Goal: Information Seeking & Learning: Find contact information

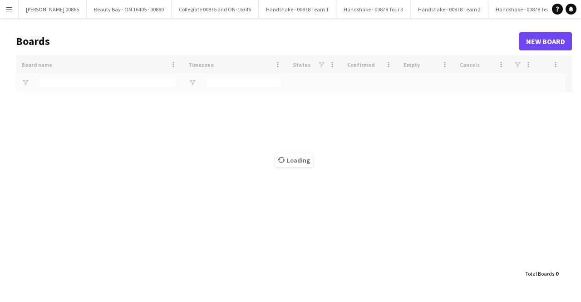
type input "*********"
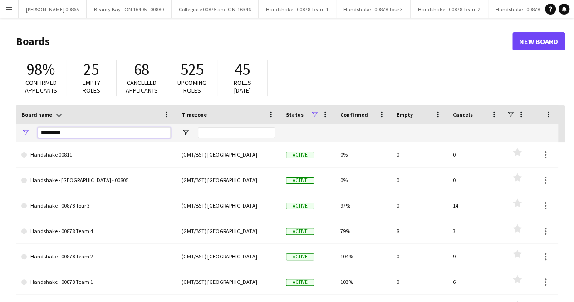
click at [120, 133] on input "*********" at bounding box center [104, 132] width 133 height 11
click at [7, 11] on app-icon "Menu" at bounding box center [8, 8] width 7 height 7
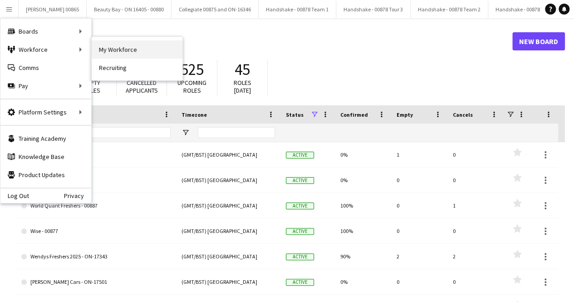
click at [100, 49] on link "My Workforce" at bounding box center [137, 49] width 91 height 18
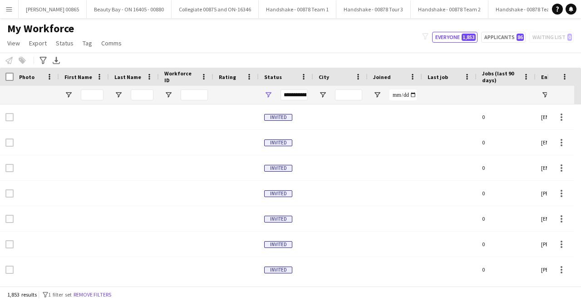
click at [94, 88] on div at bounding box center [92, 95] width 23 height 18
click at [93, 97] on input "First Name Filter Input" at bounding box center [92, 94] width 23 height 11
type input "*"
type input "*****"
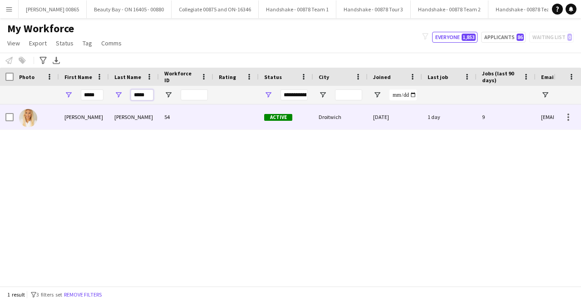
type input "*****"
click at [97, 118] on div "[PERSON_NAME]" at bounding box center [84, 116] width 50 height 25
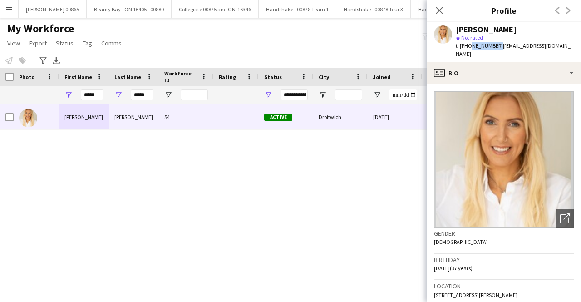
drag, startPoint x: 495, startPoint y: 45, endPoint x: 468, endPoint y: 46, distance: 26.4
click at [468, 46] on span "t. [PHONE_NUMBER]" at bounding box center [479, 45] width 47 height 7
copy span "7921099743"
click at [500, 46] on span "| [EMAIL_ADDRESS][DOMAIN_NAME]" at bounding box center [513, 49] width 115 height 15
drag, startPoint x: 499, startPoint y: 46, endPoint x: 553, endPoint y: 46, distance: 54.0
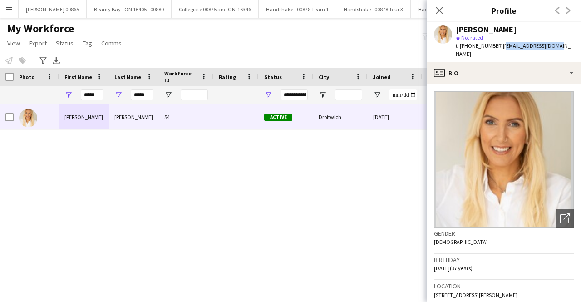
click at [553, 46] on span "| [EMAIL_ADDRESS][DOMAIN_NAME]" at bounding box center [513, 49] width 115 height 15
click at [557, 44] on div "[PERSON_NAME] star Not rated t. [PHONE_NUMBER] | [EMAIL_ADDRESS][DOMAIN_NAME]" at bounding box center [504, 42] width 154 height 40
click at [554, 44] on span "| [EMAIL_ADDRESS][DOMAIN_NAME]" at bounding box center [513, 49] width 115 height 15
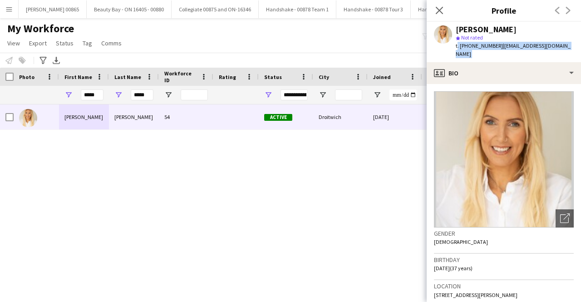
click at [554, 45] on span "| [EMAIL_ADDRESS][DOMAIN_NAME]" at bounding box center [513, 49] width 115 height 15
drag, startPoint x: 557, startPoint y: 46, endPoint x: 498, endPoint y: 48, distance: 58.6
click at [498, 48] on span "| [EMAIL_ADDRESS][DOMAIN_NAME]" at bounding box center [513, 49] width 115 height 15
copy span "[EMAIL_ADDRESS][DOMAIN_NAME]"
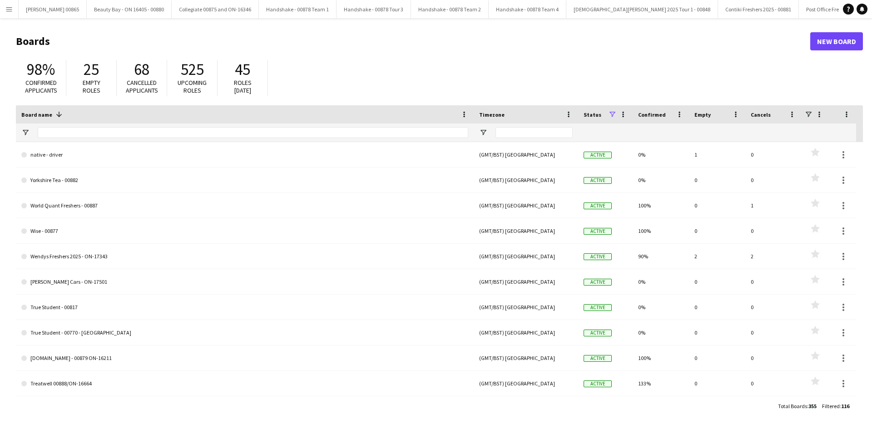
click at [55, 127] on div at bounding box center [253, 132] width 430 height 18
click at [67, 128] on input "Board name Filter Input" at bounding box center [253, 132] width 430 height 11
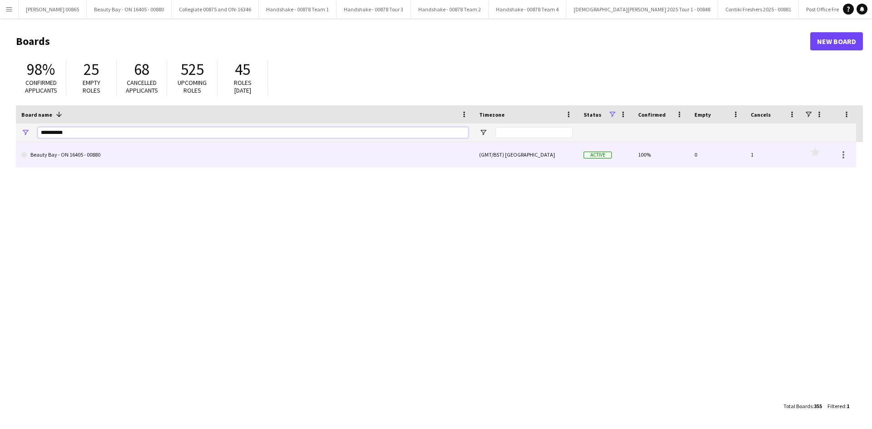
type input "**********"
click at [130, 158] on link "Beauty Bay - ON 16405 - 00880" at bounding box center [244, 154] width 447 height 25
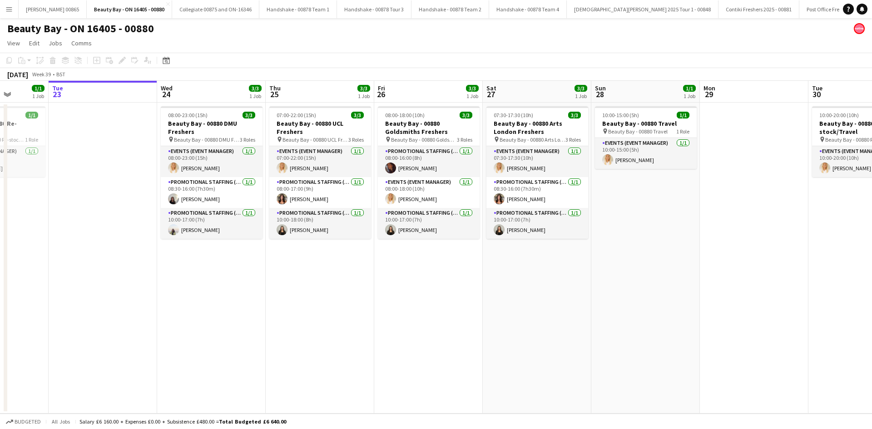
scroll to position [0, 278]
drag, startPoint x: 421, startPoint y: 283, endPoint x: 360, endPoint y: 283, distance: 61.3
click at [360, 283] on app-calendar-viewport "Sat 20 Sun 21 Mon 22 1/1 1 Job Tue 23 Wed 24 3/3 1 Job Thu 25 3/3 1 Job Fri 26 …" at bounding box center [436, 247] width 872 height 333
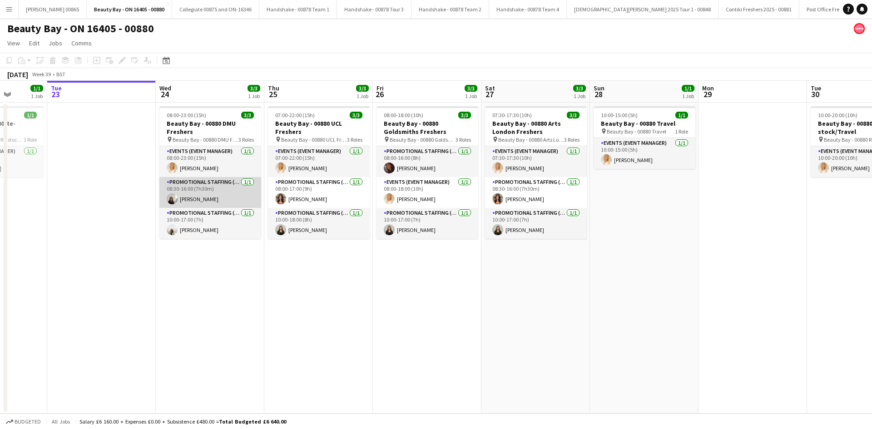
click at [207, 195] on app-card-role "Promotional Staffing (Brand Ambassadors) 1/1 08:30-16:00 (7h30m) marianna matti" at bounding box center [210, 192] width 102 height 31
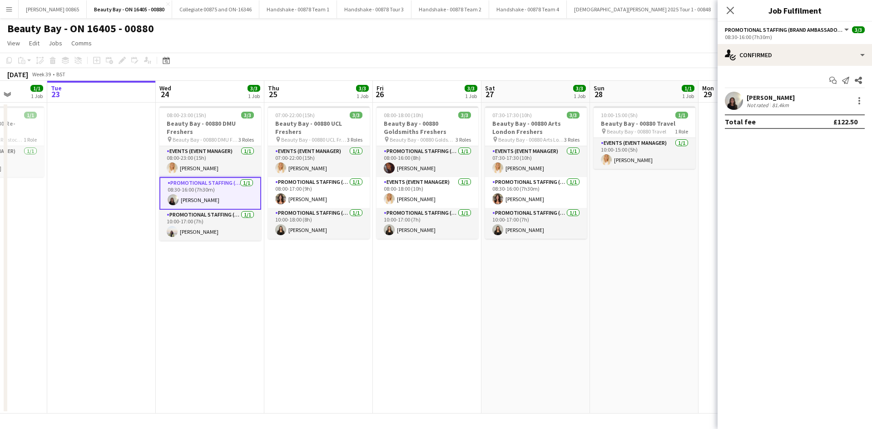
click at [775, 102] on div "81.4km" at bounding box center [780, 105] width 20 height 7
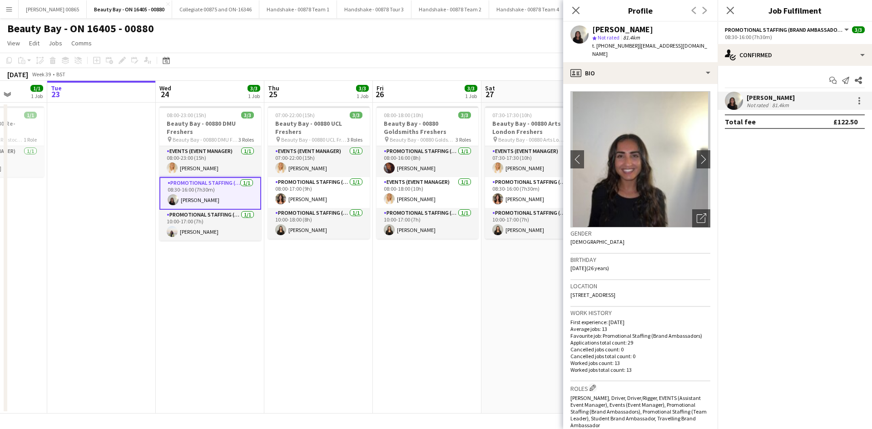
click at [317, 310] on app-date-cell "07:00-22:00 (15h) 3/3 Beauty Bay - 00880 UCL Freshers pin Beauty Bay - 00880 UC…" at bounding box center [318, 258] width 108 height 311
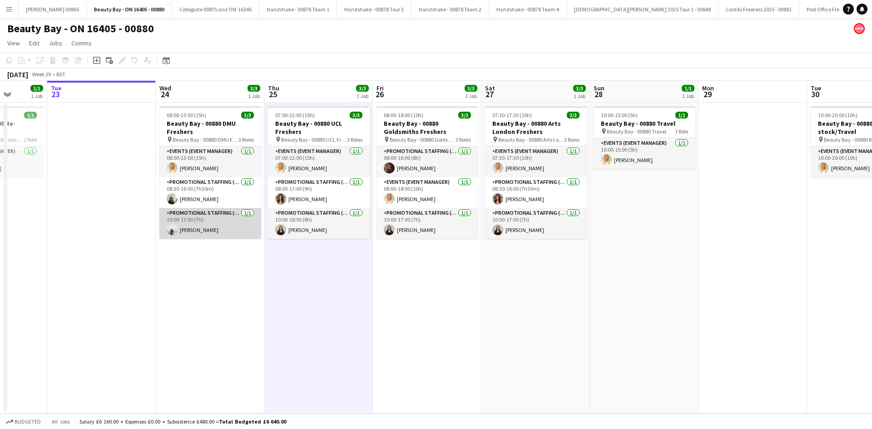
click at [207, 231] on app-card-role "Promotional Staffing (Brand Ambassadors) 1/1 10:00-17:00 (7h) Vandana sookmin R…" at bounding box center [210, 223] width 102 height 31
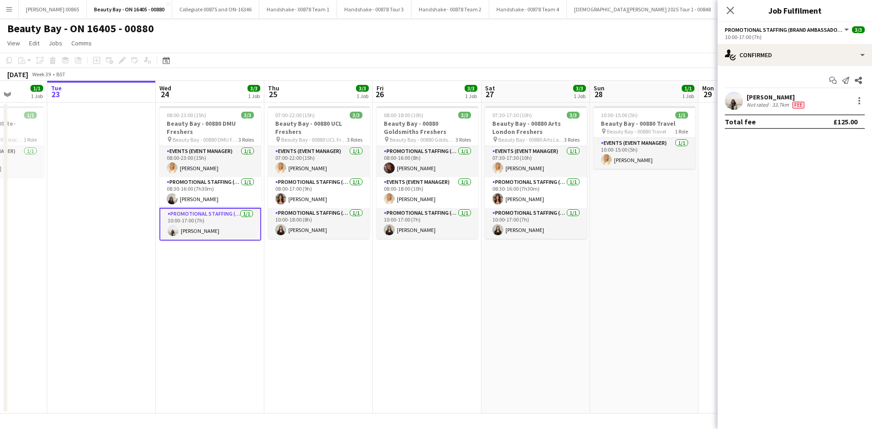
click at [206, 216] on app-card-role "Promotional Staffing (Brand Ambassadors) 1/1 10:00-17:00 (7h) Vandana sookmin R…" at bounding box center [210, 224] width 102 height 33
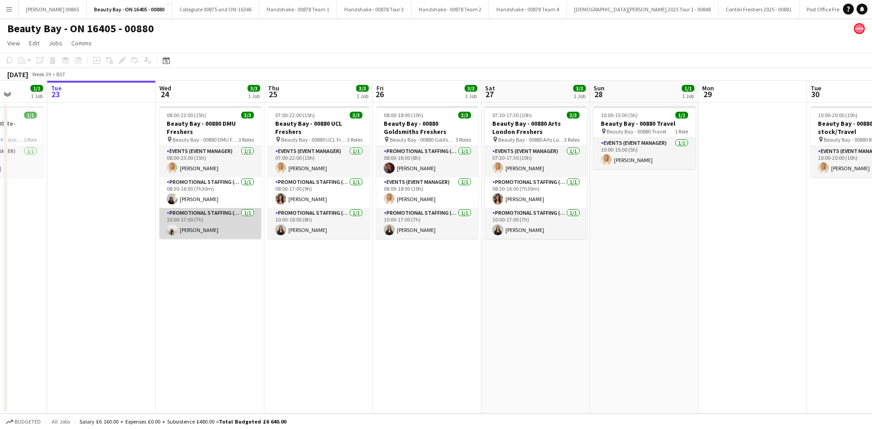
click at [206, 216] on app-card-role "Promotional Staffing (Brand Ambassadors) 1/1 10:00-17:00 (7h) Vandana sookmin R…" at bounding box center [210, 223] width 102 height 31
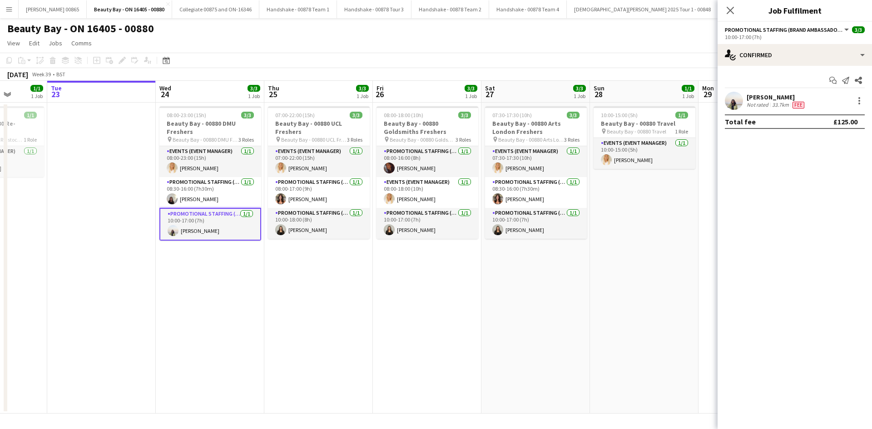
click at [770, 96] on div "Vandana sookmin Runjeet" at bounding box center [775, 97] width 59 height 8
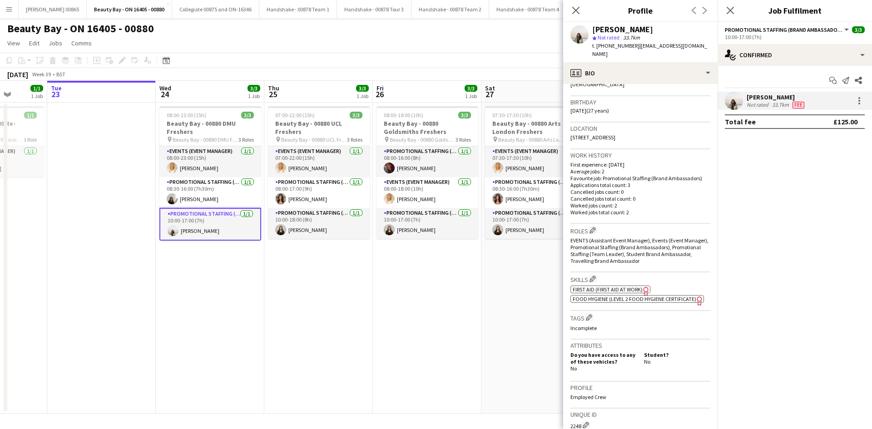
scroll to position [91, 0]
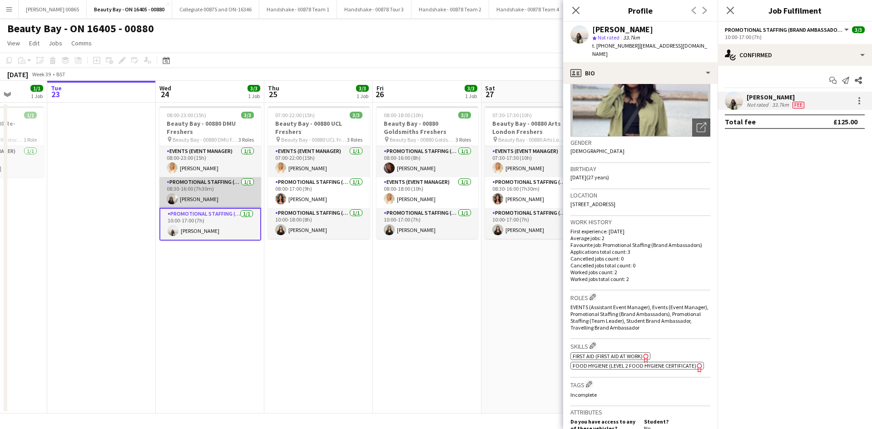
click at [192, 197] on app-card-role "Promotional Staffing (Brand Ambassadors) 1/1 08:30-16:00 (7h30m) marianna matti" at bounding box center [210, 192] width 102 height 31
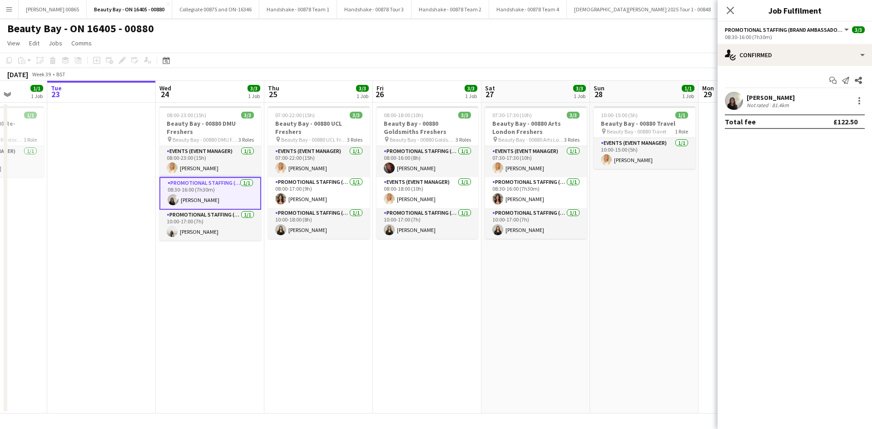
click at [219, 197] on app-card-role "Promotional Staffing (Brand Ambassadors) 1/1 08:30-16:00 (7h30m) marianna matti" at bounding box center [210, 193] width 102 height 33
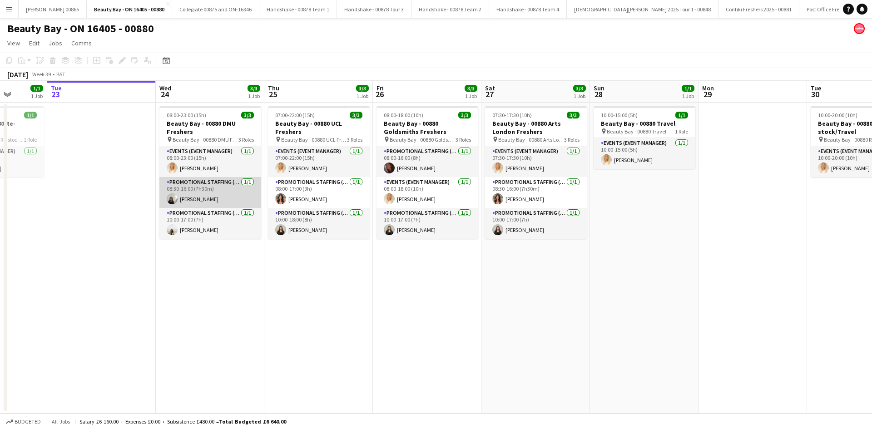
click at [232, 206] on app-card-role "Promotional Staffing (Brand Ambassadors) 1/1 08:30-16:00 (7h30m) marianna matti" at bounding box center [210, 192] width 102 height 31
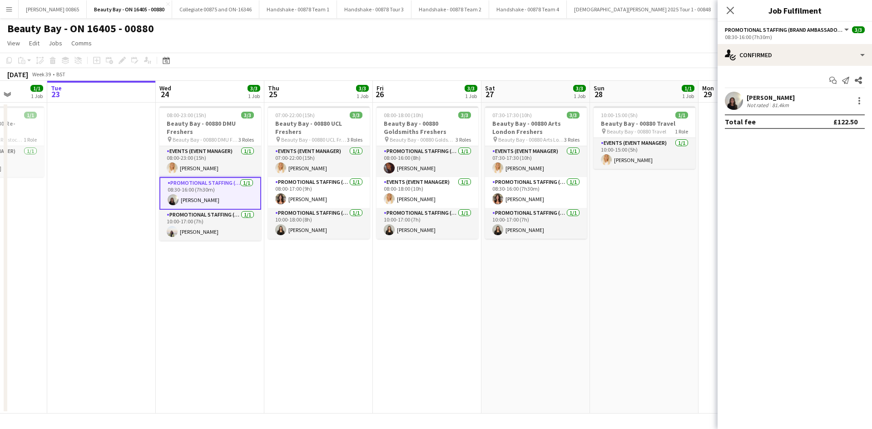
click at [833, 30] on span "Promotional Staffing (Brand Ambassadors)" at bounding box center [783, 29] width 118 height 7
click at [786, 108] on div "81.4km" at bounding box center [780, 105] width 20 height 7
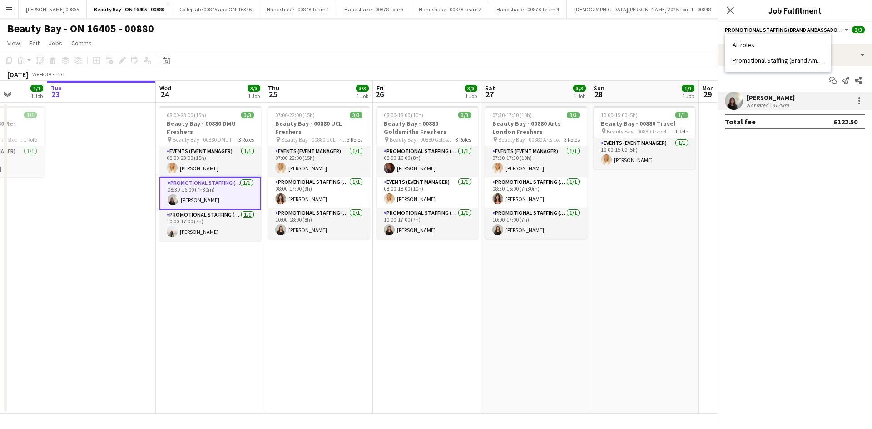
click at [782, 98] on div "marianna matti" at bounding box center [770, 98] width 48 height 8
click at [781, 97] on div "marianna matti" at bounding box center [770, 98] width 48 height 8
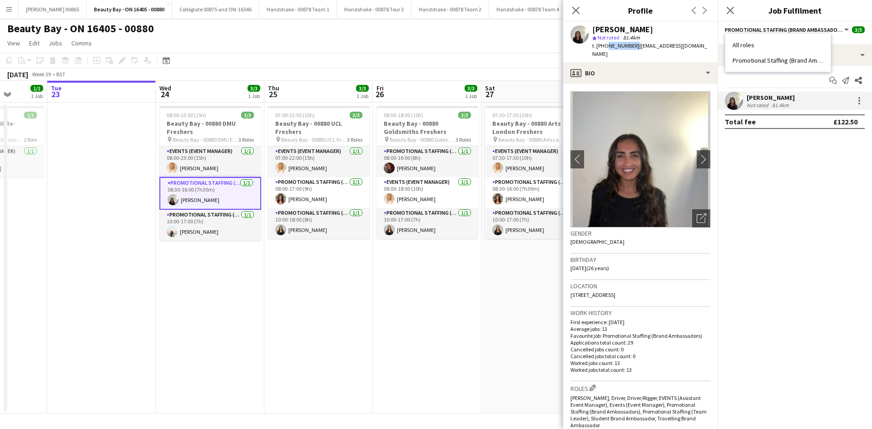
drag, startPoint x: 631, startPoint y: 47, endPoint x: 604, endPoint y: 45, distance: 26.8
click at [604, 45] on span "t. +447861758599" at bounding box center [615, 45] width 47 height 7
copy span "7861758599"
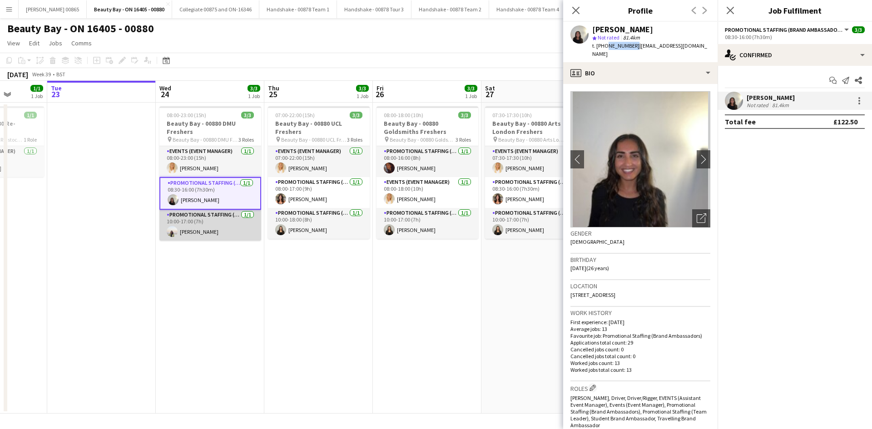
click at [217, 224] on app-card-role "Promotional Staffing (Brand Ambassadors) 1/1 10:00-17:00 (7h) Vandana sookmin R…" at bounding box center [210, 225] width 102 height 31
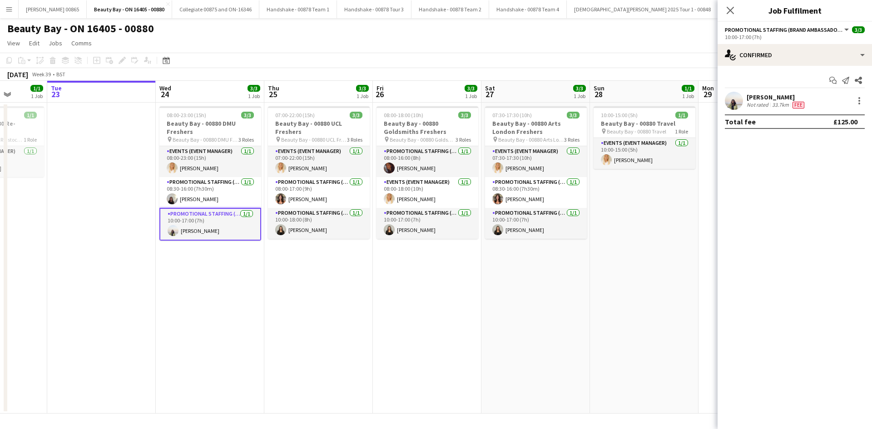
click at [157, 234] on app-date-cell "08:00-23:00 (15h) 3/3 Beauty Bay - 00880 DMU Freshers pin Beauty Bay - 00880 DM…" at bounding box center [210, 258] width 108 height 311
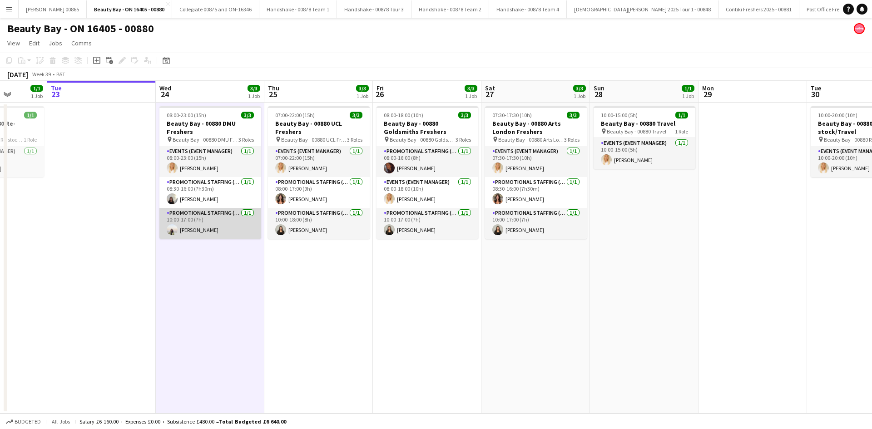
click at [183, 232] on app-card-role "Promotional Staffing (Brand Ambassadors) 1/1 10:00-17:00 (7h) Vandana sookmin R…" at bounding box center [210, 223] width 102 height 31
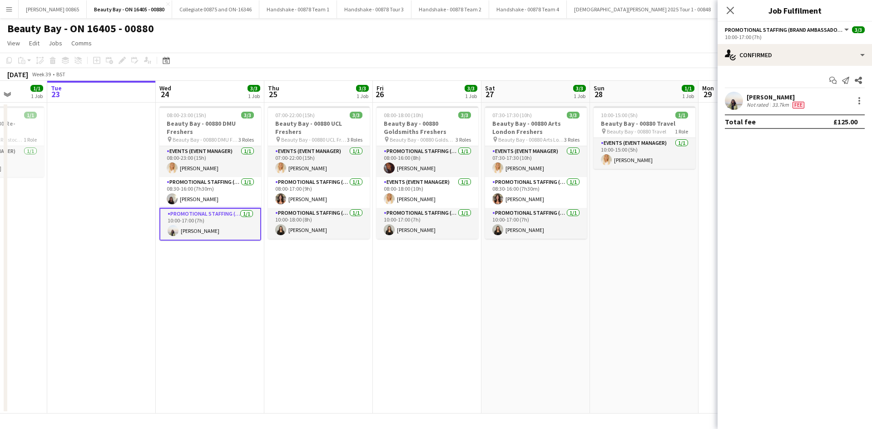
click at [769, 97] on div "Vandana sookmin Runjeet" at bounding box center [775, 97] width 59 height 8
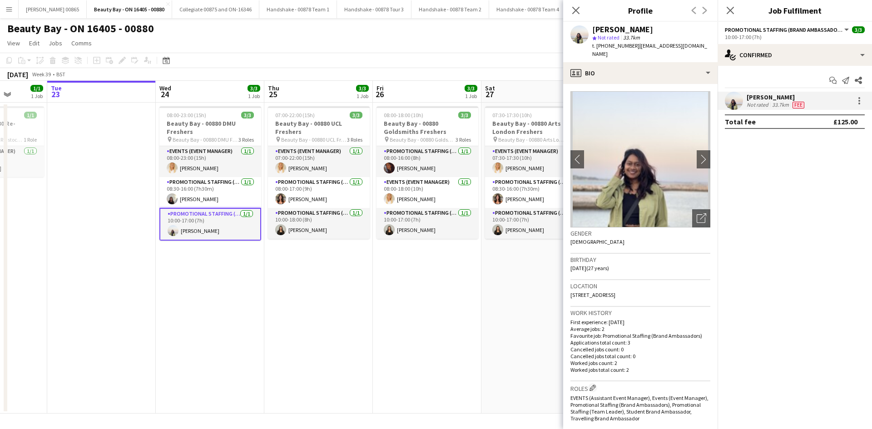
click at [616, 48] on span "t. +393518968822" at bounding box center [615, 45] width 47 height 7
drag, startPoint x: 599, startPoint y: 46, endPoint x: 631, endPoint y: 43, distance: 32.4
click at [631, 43] on span "t. +393518968822" at bounding box center [615, 45] width 47 height 7
copy span "393518968822"
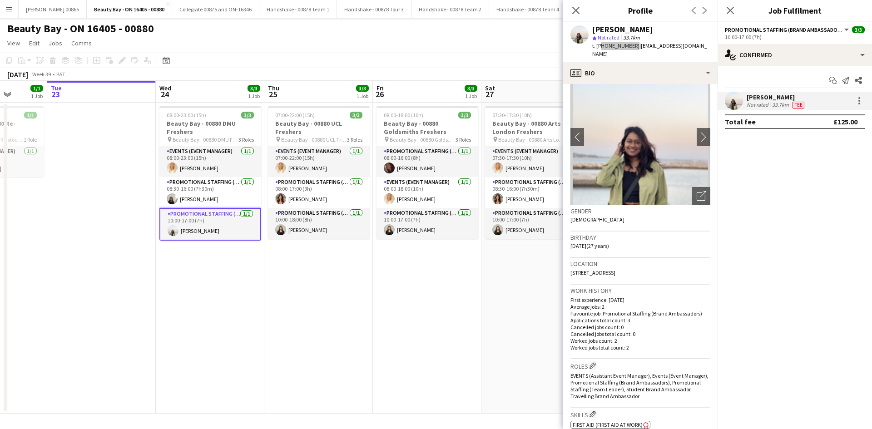
scroll to position [318, 0]
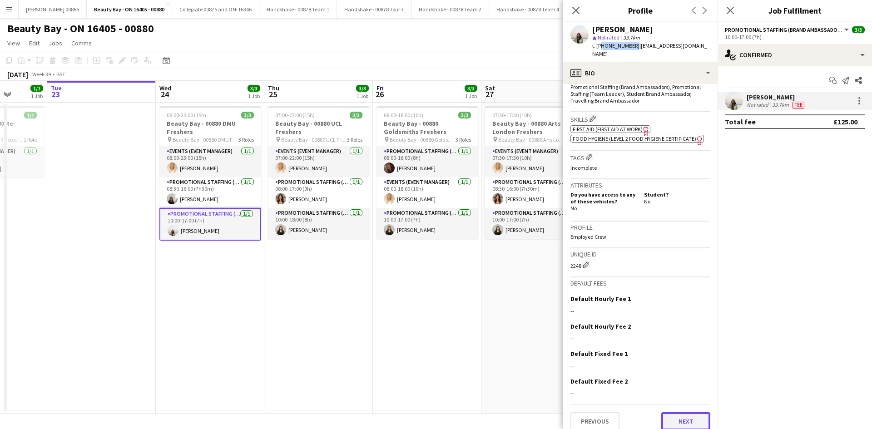
click at [677, 413] on button "Next" at bounding box center [685, 421] width 49 height 18
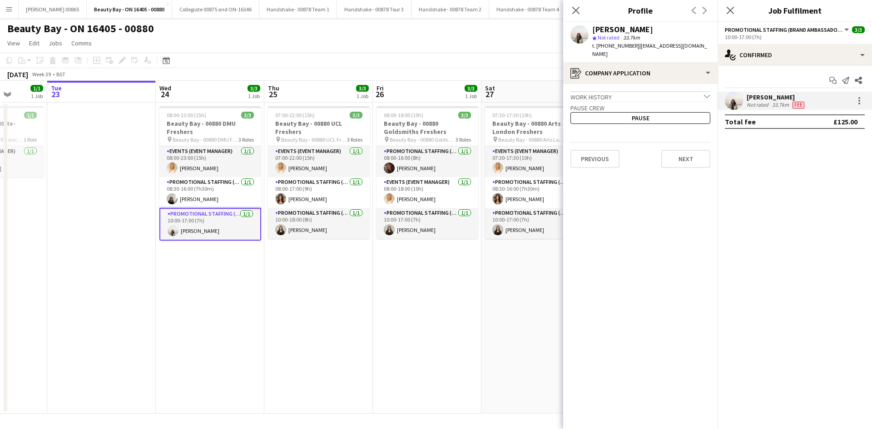
click at [608, 91] on div "Work history chevron-down" at bounding box center [640, 96] width 140 height 10
click at [703, 91] on div "Work history chevron-right" at bounding box center [640, 96] width 140 height 10
click at [703, 91] on div "Work history chevron-down" at bounding box center [640, 96] width 140 height 10
click at [591, 177] on button "Previous" at bounding box center [594, 186] width 49 height 18
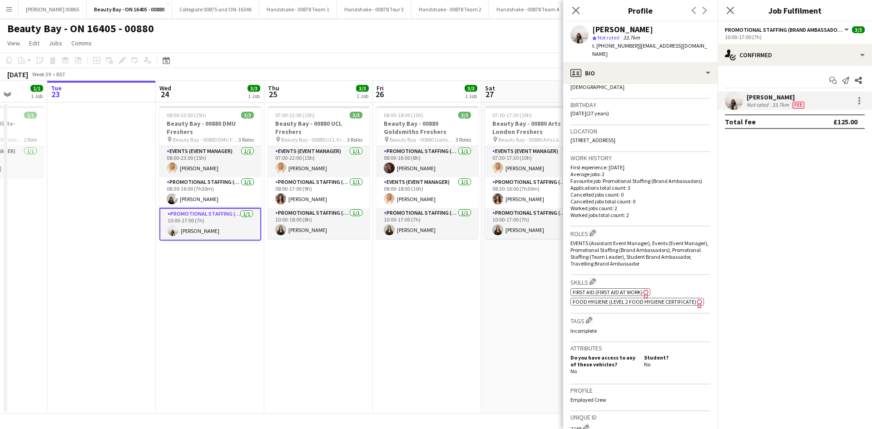
scroll to position [46, 0]
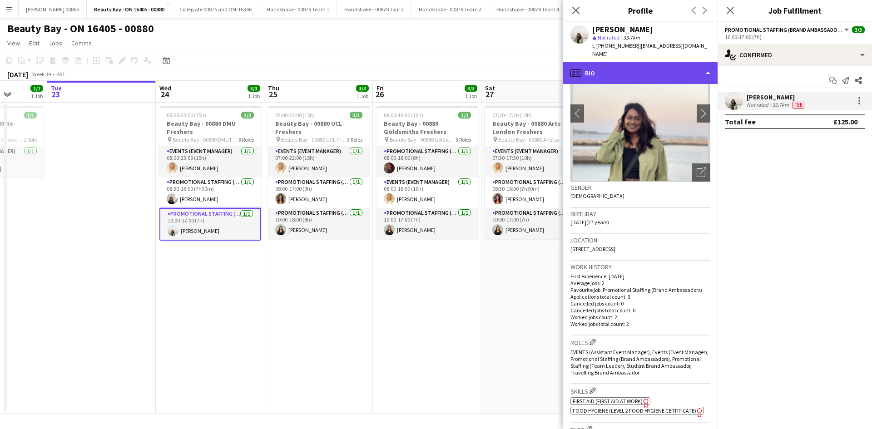
click at [590, 66] on div "profile Bio" at bounding box center [640, 73] width 154 height 22
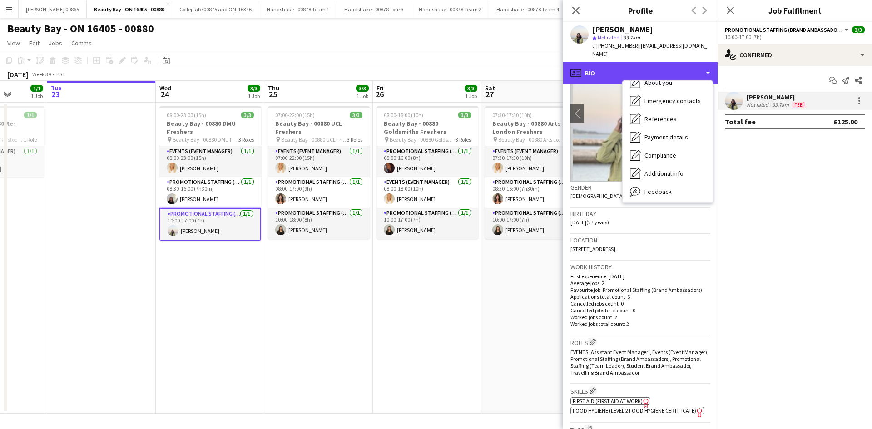
scroll to position [85, 0]
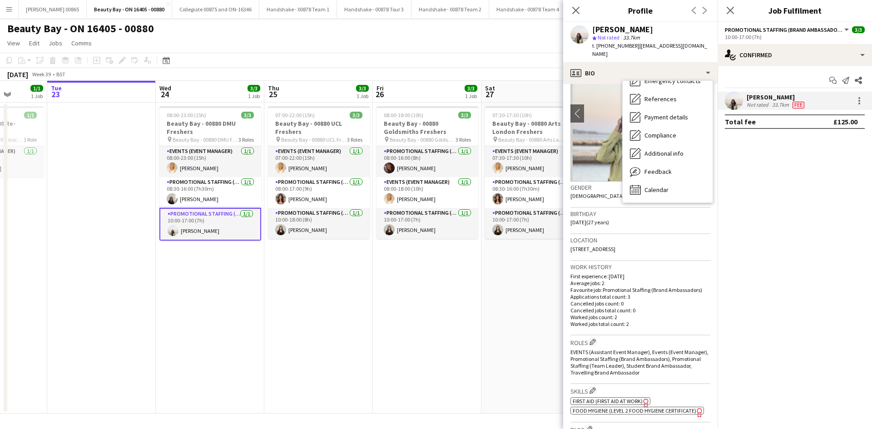
click at [700, 37] on app-profile-header "Vandana sookmin Runjeet star Not rated 33.7km t. +393518968822 | vandanuccia@gm…" at bounding box center [640, 42] width 154 height 40
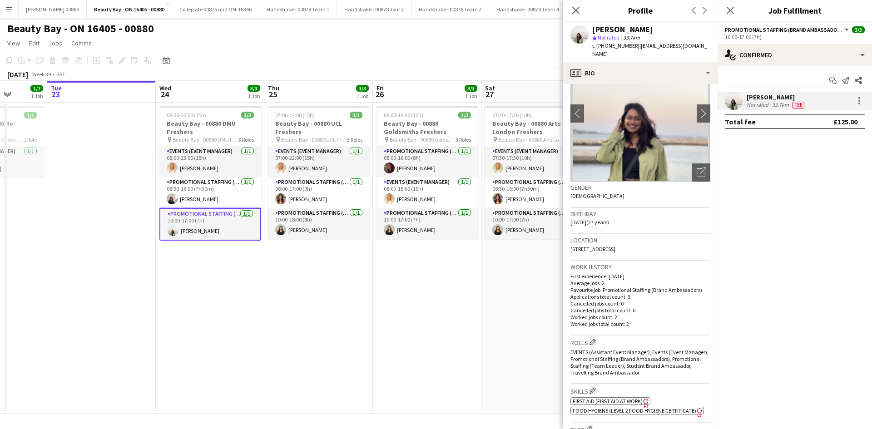
click at [705, 9] on div "Previous Next" at bounding box center [699, 10] width 36 height 21
click at [700, 10] on div "Previous Next" at bounding box center [699, 10] width 36 height 21
click at [705, 12] on div "Previous Next" at bounding box center [699, 10] width 36 height 21
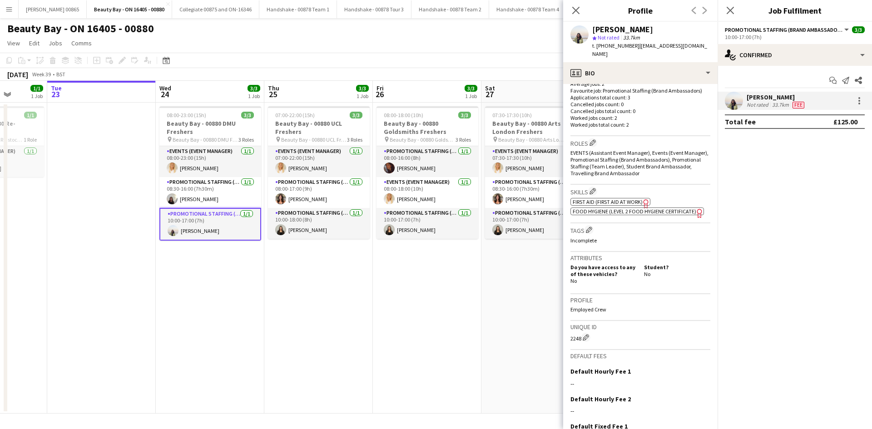
scroll to position [318, 0]
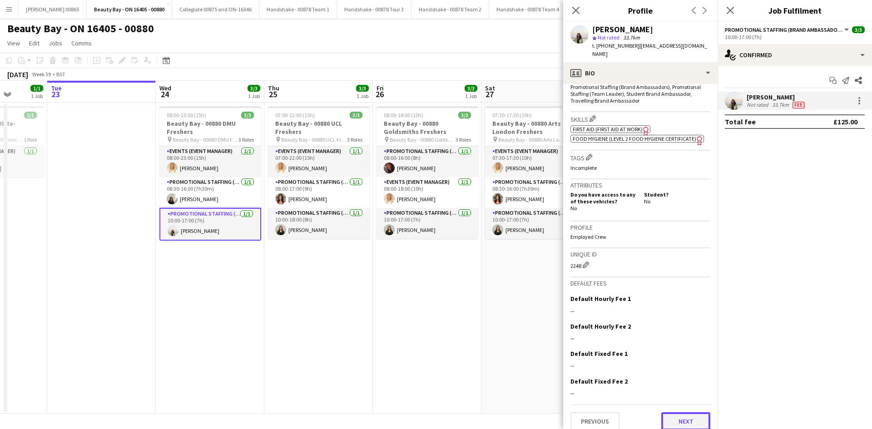
click at [665, 412] on button "Next" at bounding box center [685, 421] width 49 height 18
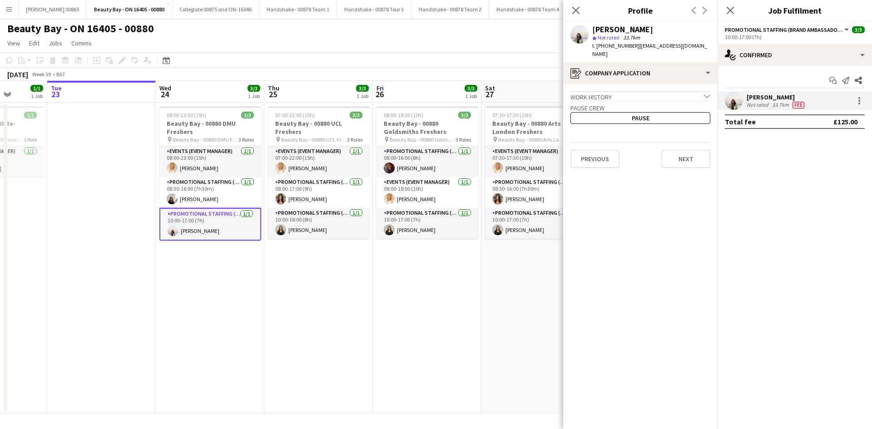
click at [666, 410] on app-crew-profile-application "Work history chevron-down Assistant manager Ibis Coventry south Apr 2022 — Aug …" at bounding box center [640, 256] width 154 height 345
click at [683, 150] on button "Next" at bounding box center [685, 159] width 49 height 18
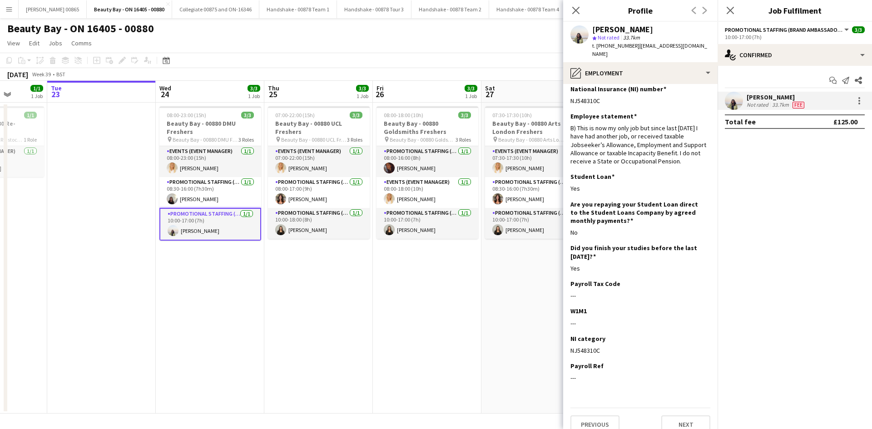
scroll to position [10, 0]
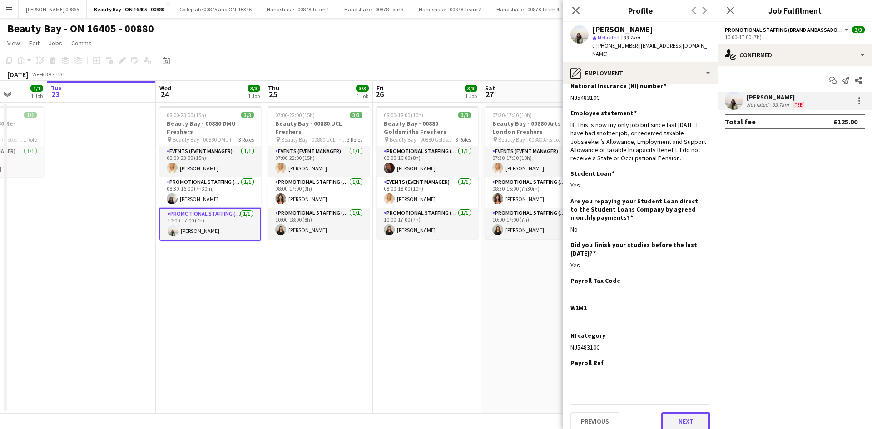
click at [665, 413] on button "Next" at bounding box center [685, 421] width 49 height 18
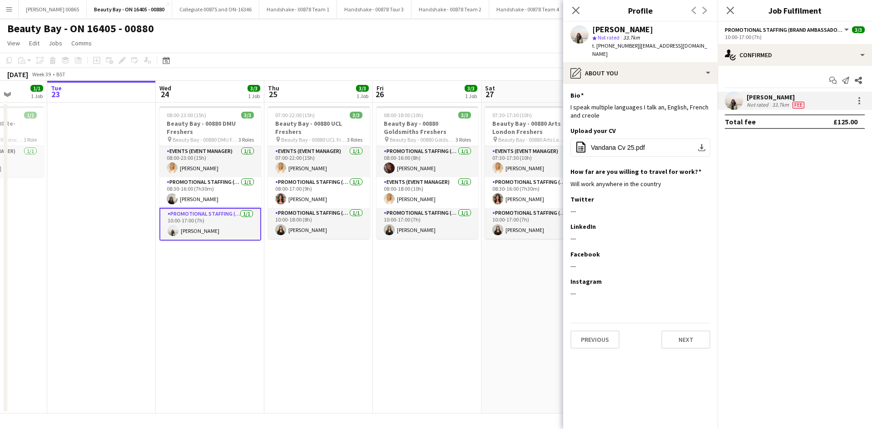
scroll to position [0, 0]
click at [680, 332] on button "Next" at bounding box center [685, 339] width 49 height 18
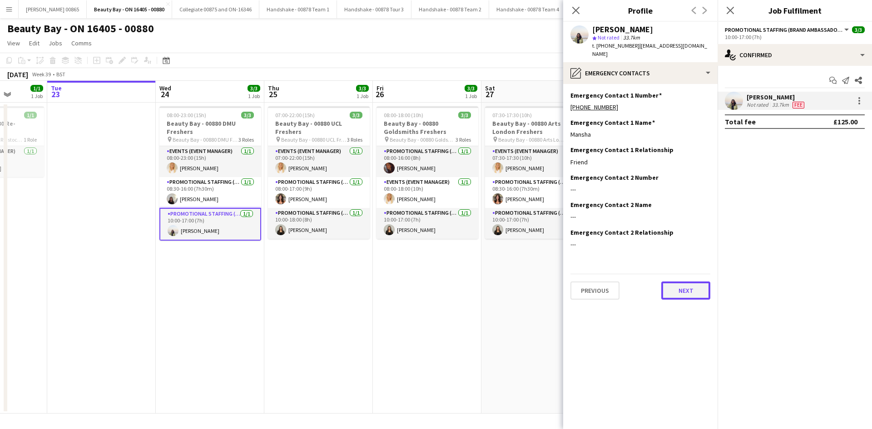
click at [680, 285] on button "Next" at bounding box center [685, 290] width 49 height 18
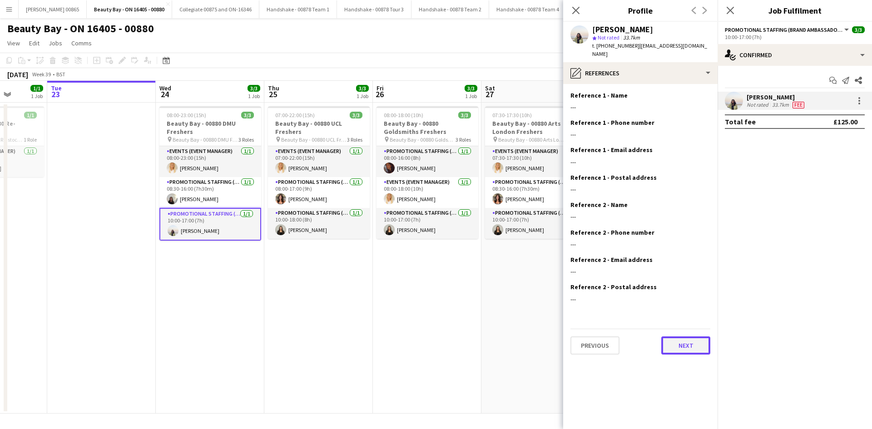
click at [680, 340] on button "Next" at bounding box center [685, 345] width 49 height 18
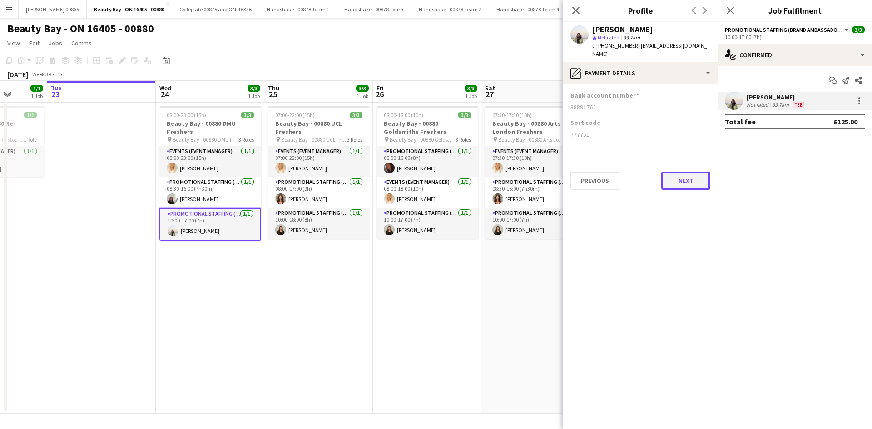
click at [682, 181] on button "Next" at bounding box center [685, 181] width 49 height 18
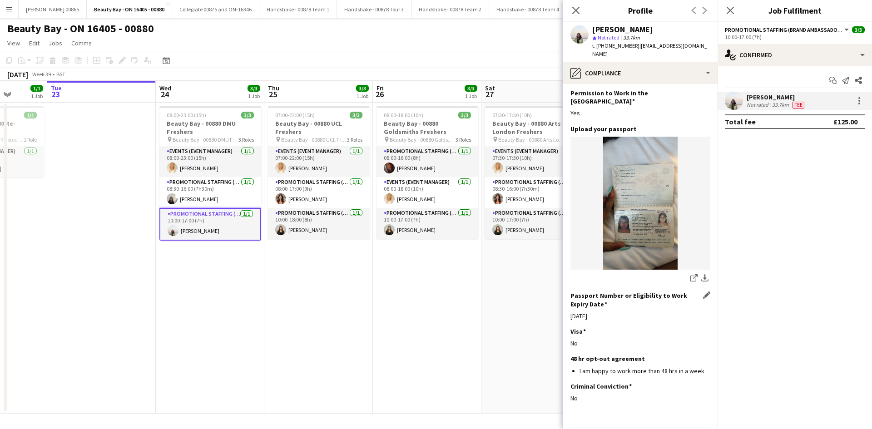
scroll to position [44, 0]
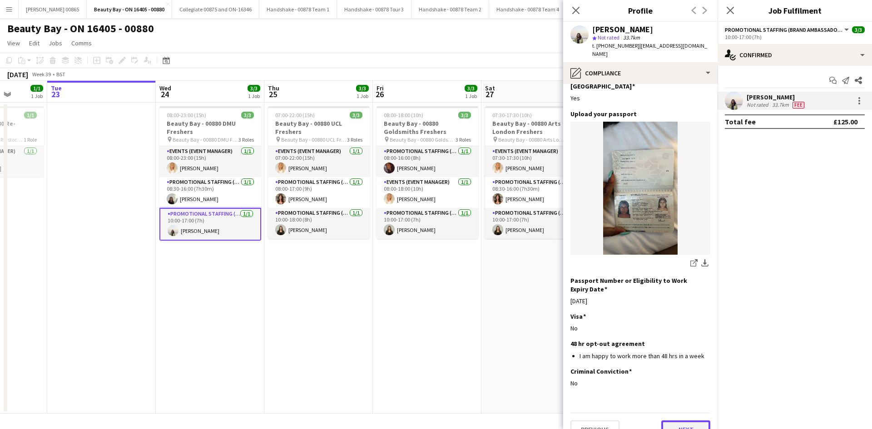
click at [679, 420] on button "Next" at bounding box center [685, 429] width 49 height 18
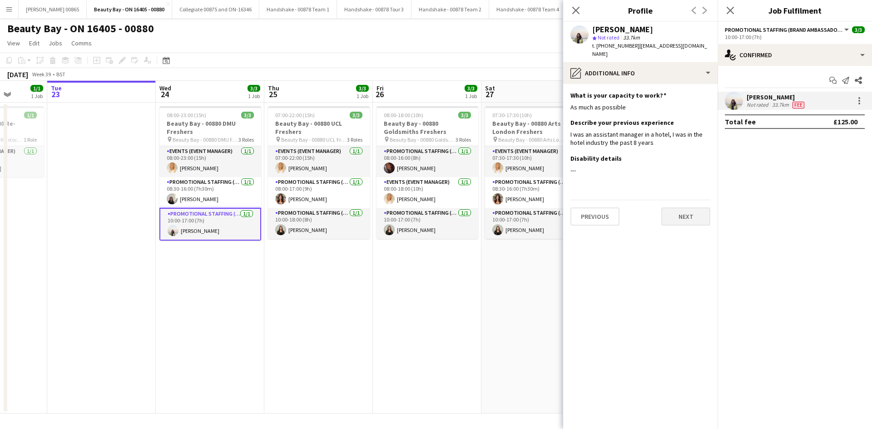
scroll to position [0, 0]
click at [597, 209] on button "Previous" at bounding box center [594, 216] width 49 height 18
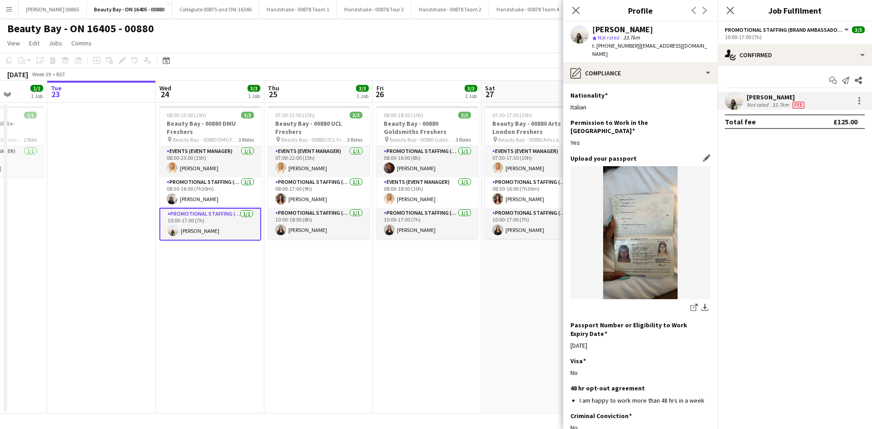
click at [624, 242] on img at bounding box center [640, 232] width 140 height 133
click at [639, 202] on img at bounding box center [640, 232] width 140 height 133
click at [701, 304] on app-icon "download-bottom" at bounding box center [704, 308] width 7 height 9
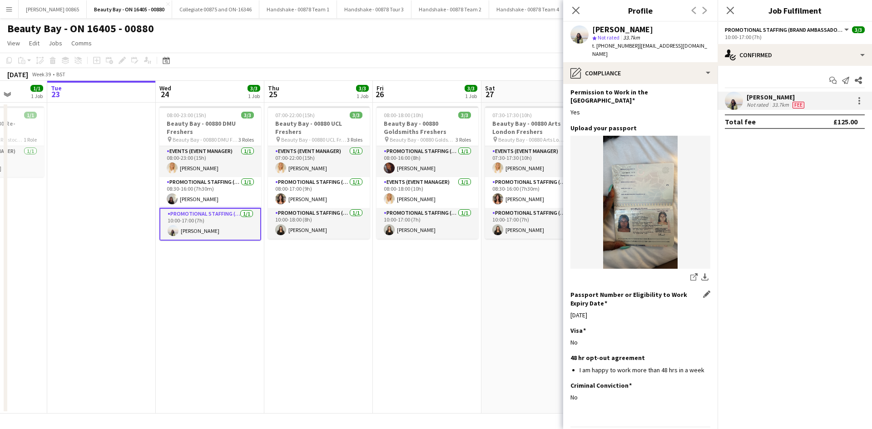
scroll to position [44, 0]
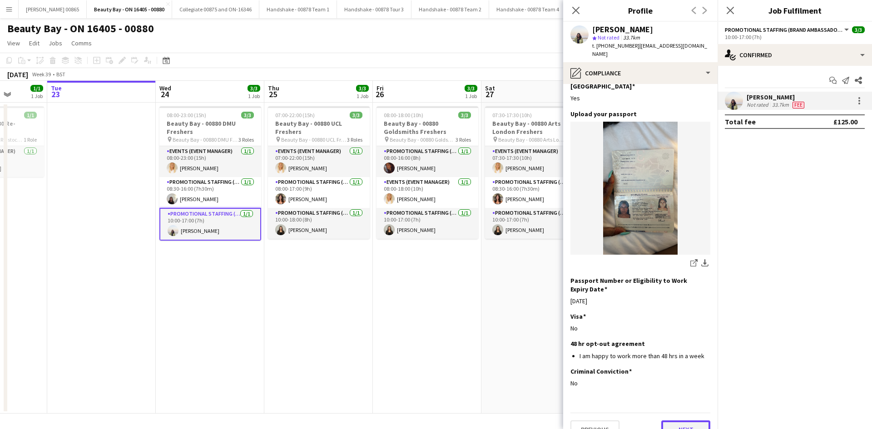
click at [671, 420] on button "Next" at bounding box center [685, 429] width 49 height 18
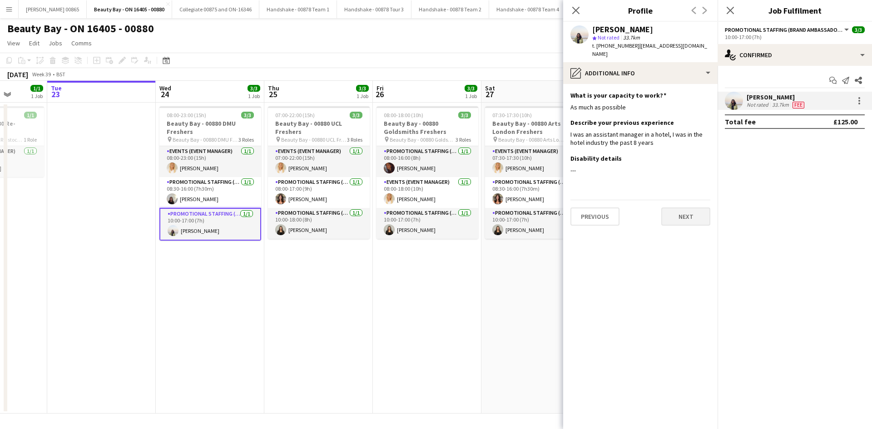
scroll to position [0, 0]
click at [672, 207] on button "Next" at bounding box center [685, 216] width 49 height 18
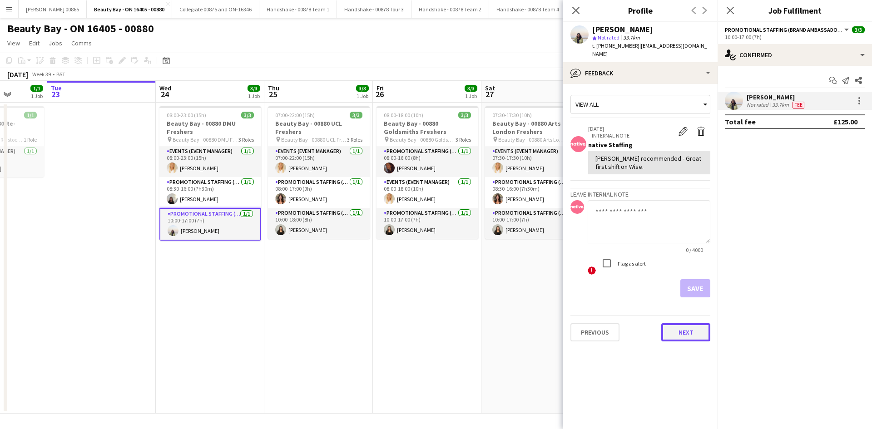
click at [680, 323] on button "Next" at bounding box center [685, 332] width 49 height 18
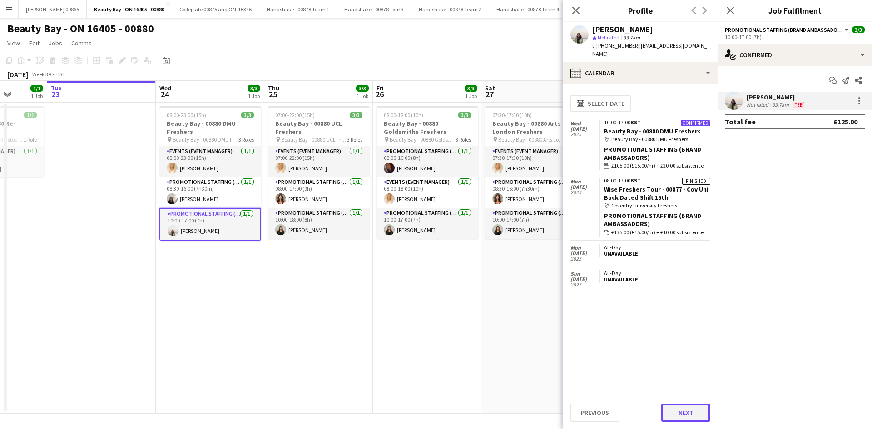
click at [666, 410] on button "Next" at bounding box center [685, 413] width 49 height 18
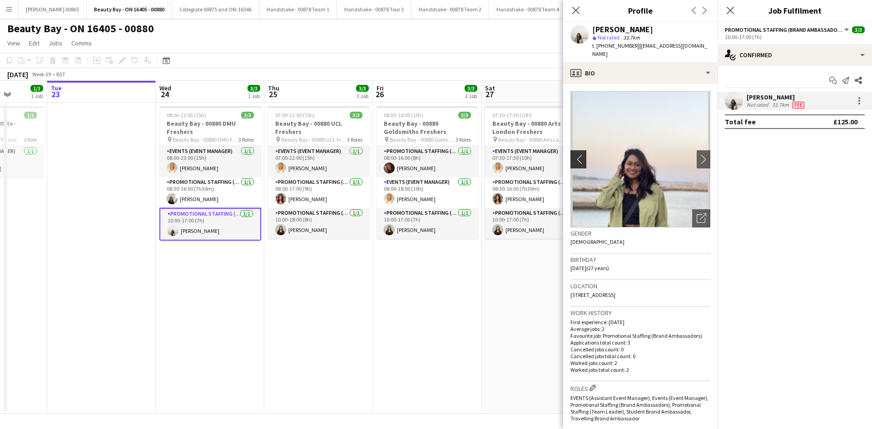
click at [578, 150] on button "chevron-left" at bounding box center [577, 159] width 18 height 18
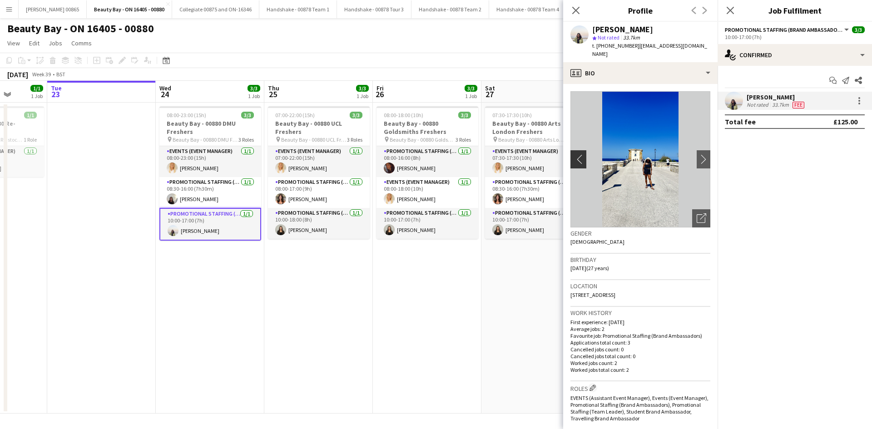
click at [576, 154] on app-icon "chevron-left" at bounding box center [577, 159] width 14 height 10
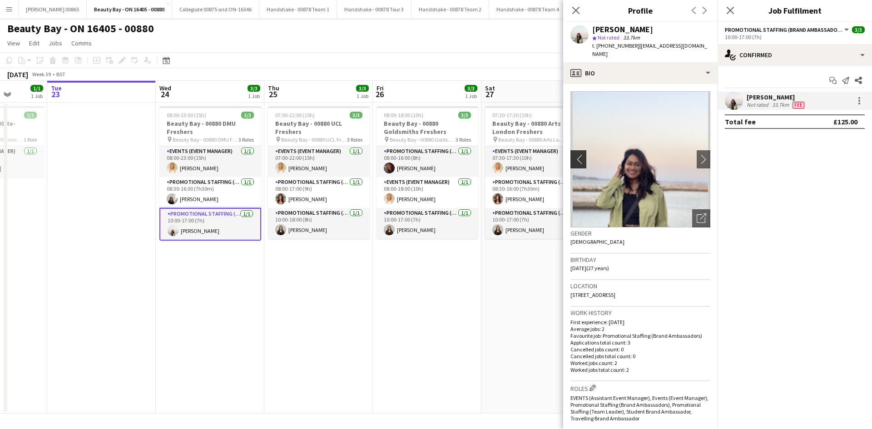
click at [581, 154] on app-icon "chevron-left" at bounding box center [577, 159] width 14 height 10
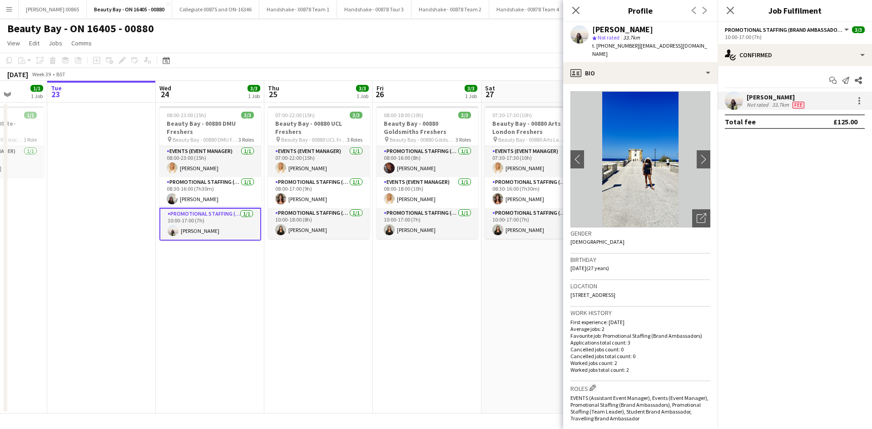
click at [644, 383] on h3 "Roles Edit crew company roles" at bounding box center [640, 388] width 140 height 10
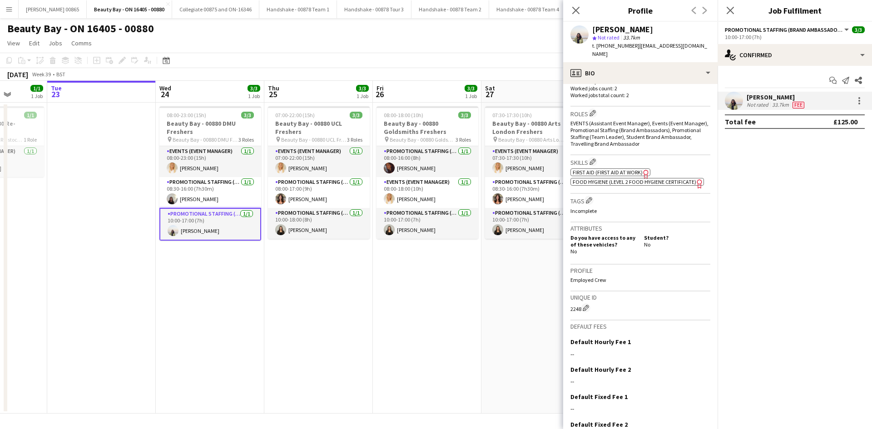
scroll to position [318, 0]
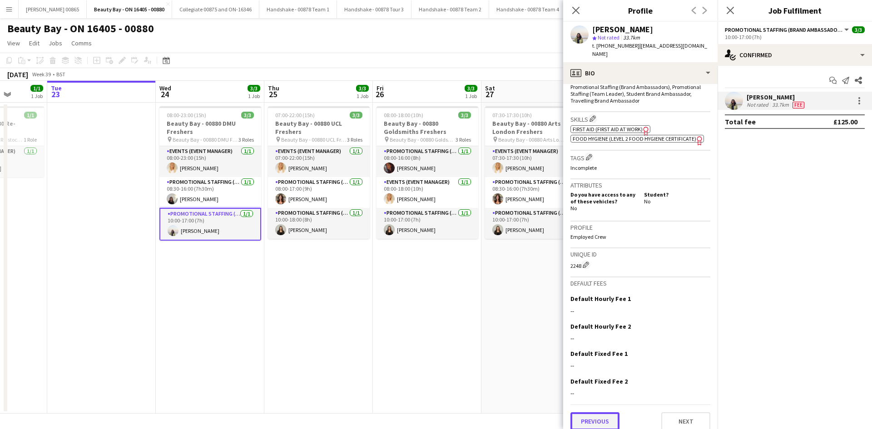
click at [618, 412] on button "Previous" at bounding box center [594, 421] width 49 height 18
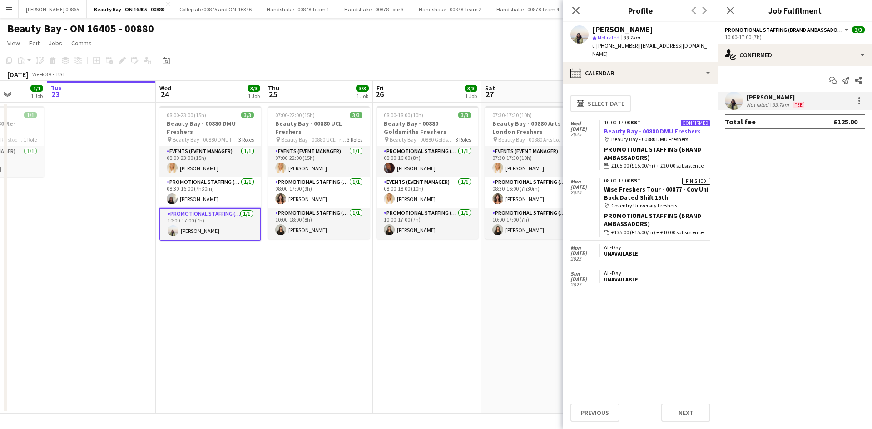
drag, startPoint x: 704, startPoint y: 156, endPoint x: 603, endPoint y: 124, distance: 106.0
click at [603, 124] on app-crew-calendar-job-card "Confirmed 10:00-17:00 BST Beauty Bay - 00880 DMU Freshers map-marker Beauty Bay…" at bounding box center [654, 145] width 112 height 50
drag, startPoint x: 605, startPoint y: 113, endPoint x: 701, endPoint y: 161, distance: 108.0
click at [701, 161] on app-crew-calendar-job-card "Confirmed 10:00-17:00 BST Beauty Bay - 00880 DMU Freshers map-marker Beauty Bay…" at bounding box center [654, 145] width 112 height 50
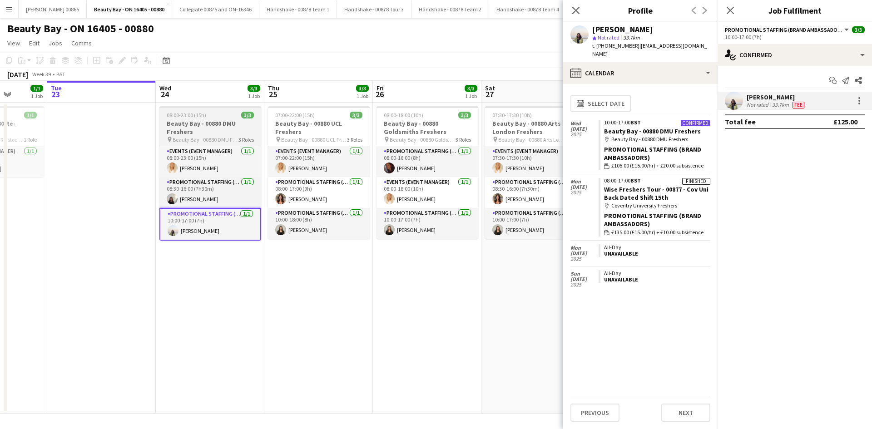
click at [201, 233] on app-card-role "Promotional Staffing (Brand Ambassadors) 1/1 10:00-17:00 (7h) Vandana sookmin R…" at bounding box center [210, 224] width 102 height 33
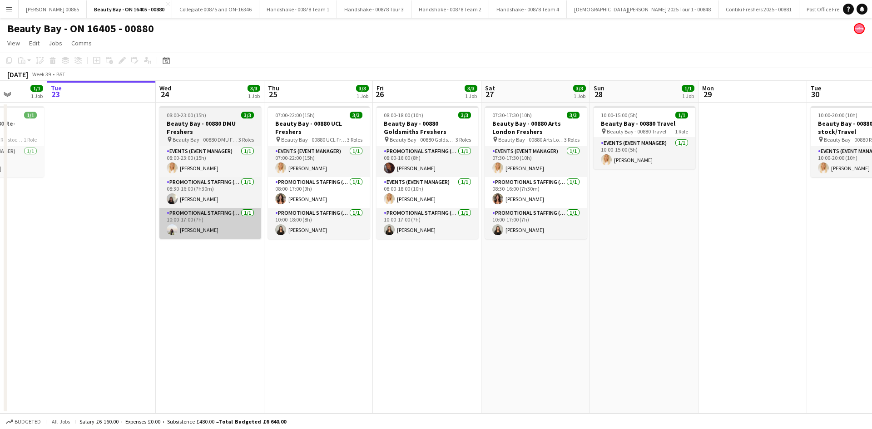
click at [184, 222] on app-card-role "Promotional Staffing (Brand Ambassadors) 1/1 10:00-17:00 (7h) Vandana sookmin R…" at bounding box center [210, 223] width 102 height 31
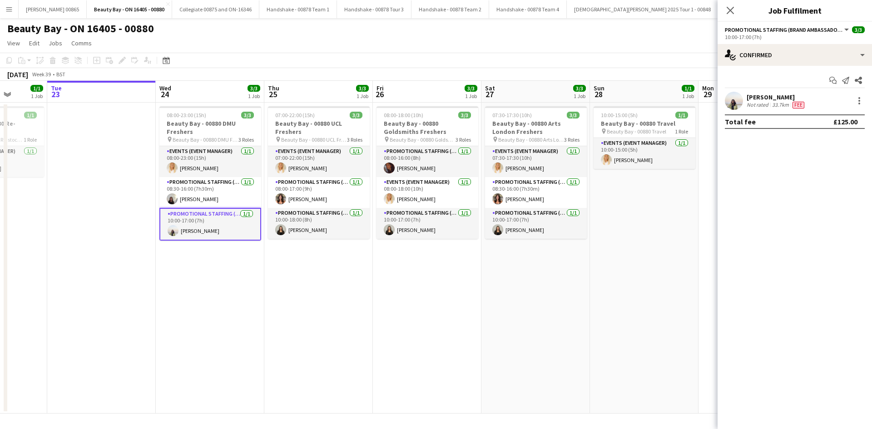
click at [733, 102] on app-user-avatar at bounding box center [733, 101] width 18 height 18
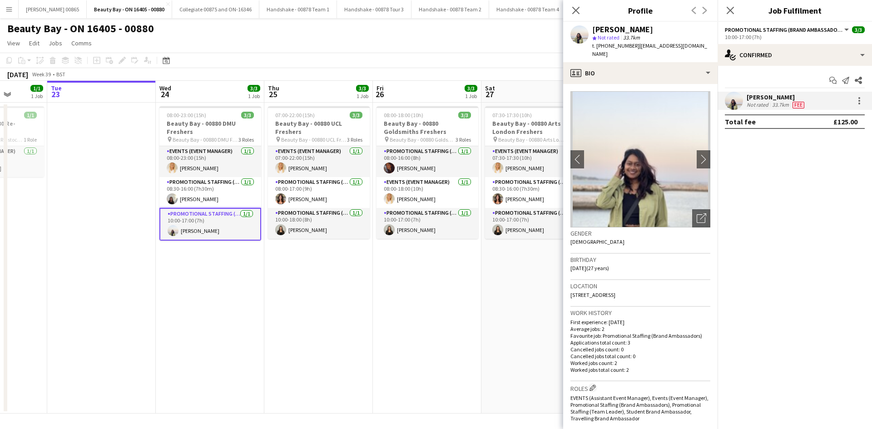
click at [644, 162] on img at bounding box center [640, 159] width 140 height 136
click at [696, 154] on app-icon "chevron-right" at bounding box center [703, 159] width 14 height 10
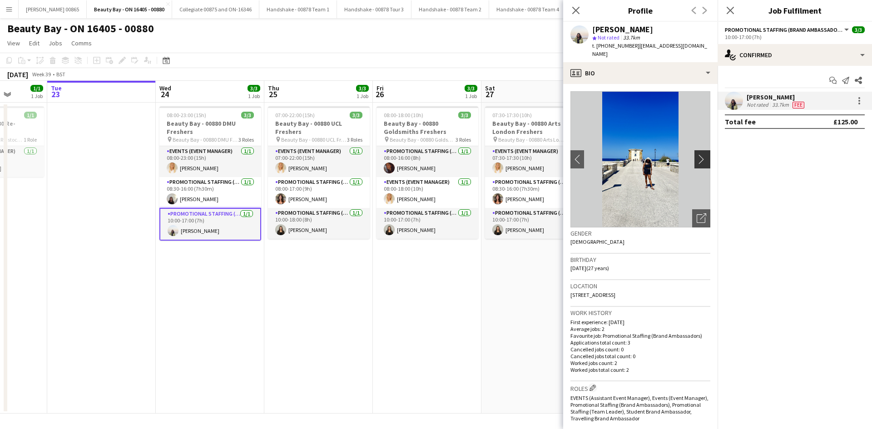
click at [696, 154] on app-icon "chevron-right" at bounding box center [703, 159] width 14 height 10
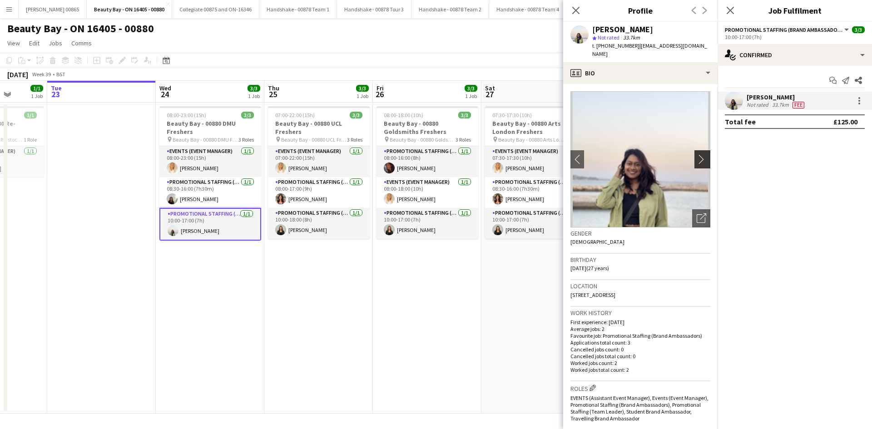
click at [696, 154] on app-icon "chevron-right" at bounding box center [703, 159] width 14 height 10
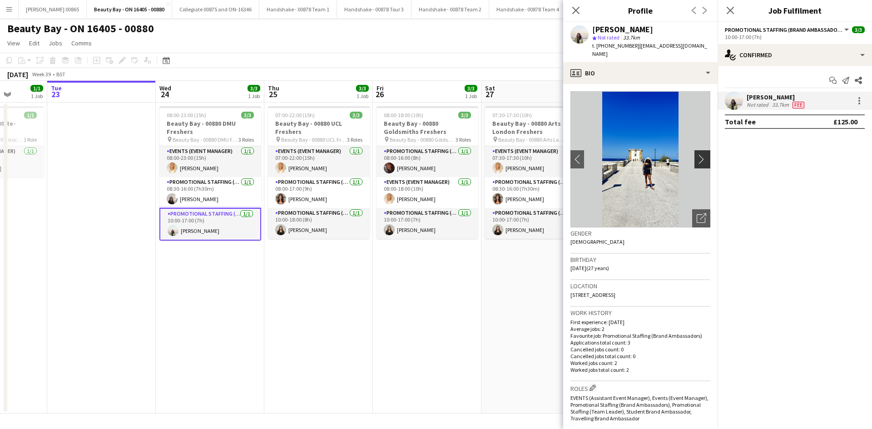
click at [696, 154] on app-icon "chevron-right" at bounding box center [703, 159] width 14 height 10
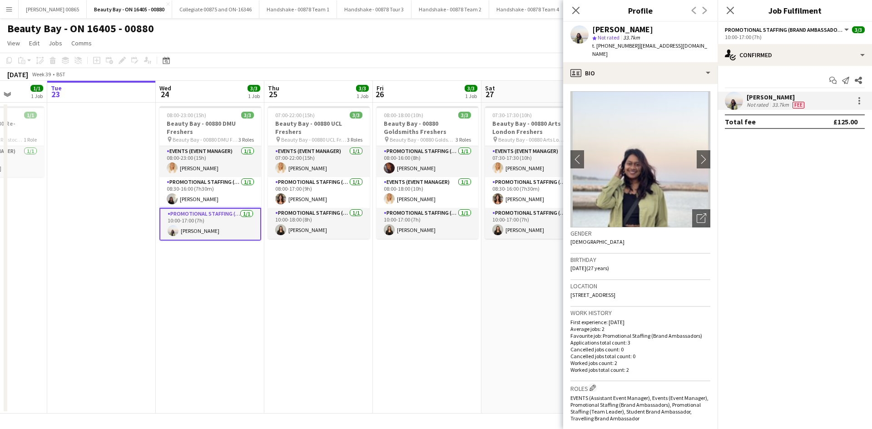
click at [535, 297] on app-date-cell "07:30-17:30 (10h) 3/3 Beauty Bay - 00880 Arts London Freshers pin Beauty Bay - …" at bounding box center [535, 258] width 108 height 311
